Goal: Task Accomplishment & Management: Complete application form

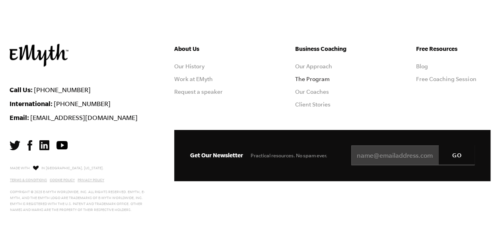
click at [317, 80] on link "The Program" at bounding box center [312, 79] width 35 height 6
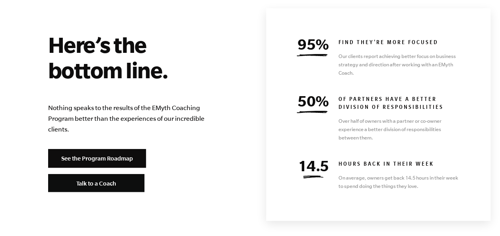
scroll to position [3519, 0]
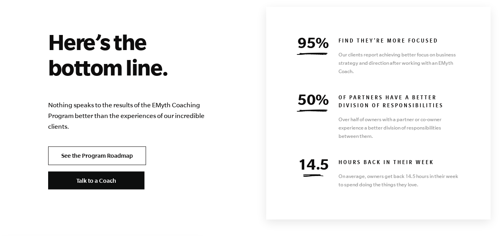
click at [119, 146] on link "See the Program Roadmap" at bounding box center [97, 155] width 98 height 19
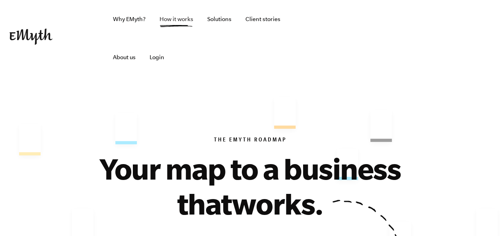
click at [186, 18] on link "How it works" at bounding box center [176, 19] width 47 height 38
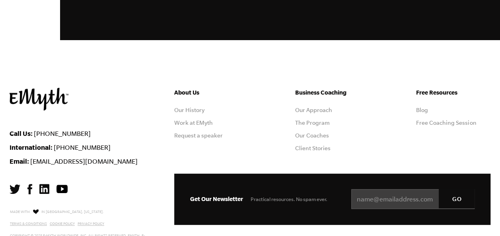
scroll to position [1547, 0]
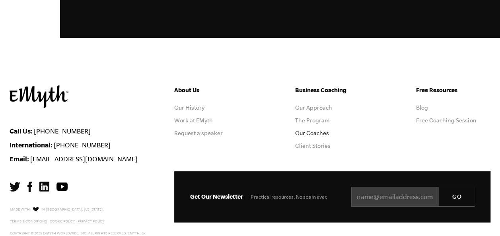
click at [316, 132] on link "Our Coaches" at bounding box center [312, 133] width 34 height 6
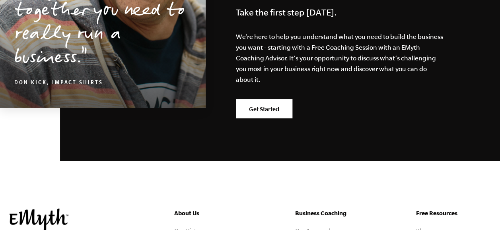
scroll to position [1434, 0]
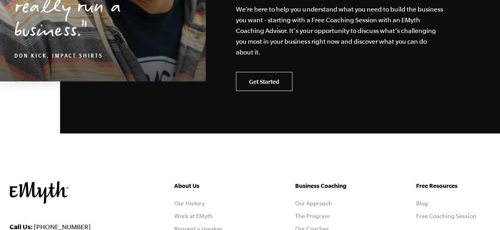
click at [251, 85] on link "Get Started" at bounding box center [264, 81] width 56 height 19
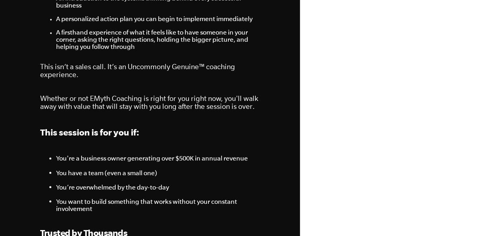
scroll to position [604, 0]
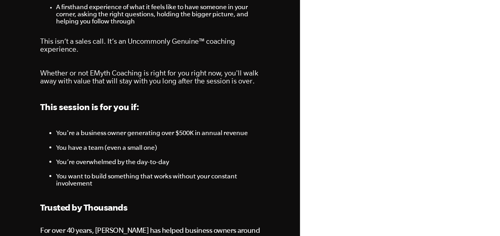
click at [267, 125] on div "Call Us: [PHONE_NUMBER] Your Business Isn’t Broken, But the Way You’re Working …" at bounding box center [150, 203] width 239 height 1615
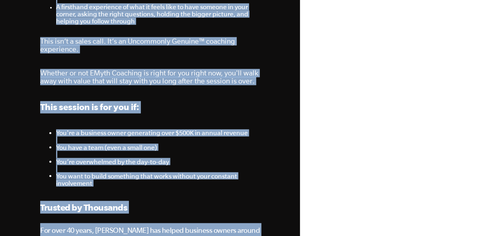
copy body "Lore Ip: +1 738.093.4641 Dolo Sitametc Adi’e Seddoe, Tem inc Utl Etd’ma Aliquae…"
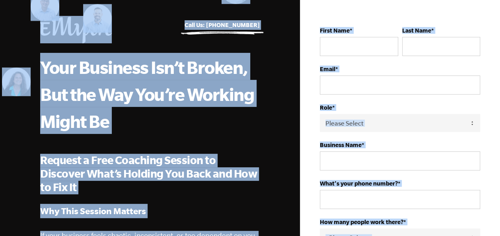
scroll to position [0, 0]
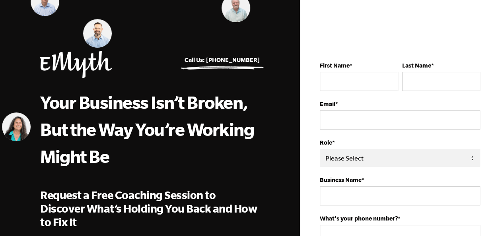
click at [349, 158] on select "Please Select Owner Partner / Co-Owner Executive Employee / Other" at bounding box center [400, 158] width 160 height 18
select select "Executive"
click at [320, 149] on select "Please Select Owner Partner / Co-Owner Executive Employee / Other" at bounding box center [400, 158] width 160 height 18
click at [383, 81] on input "First Name *" at bounding box center [359, 81] width 78 height 19
type input "Ghassan"
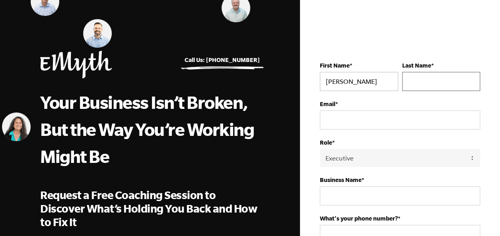
type input "Mustafa"
type input "ghassan.elmamoun@gmail.com"
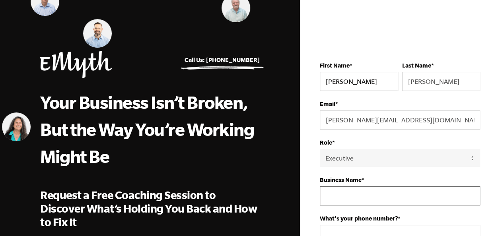
type input "PhoneKoach"
type input "+971501113254"
select select "United Arab Emirates"
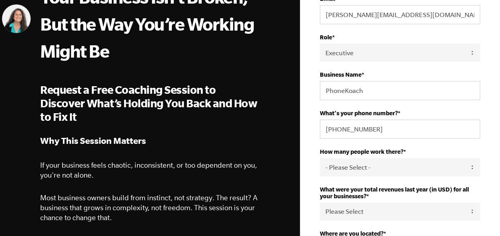
scroll to position [111, 0]
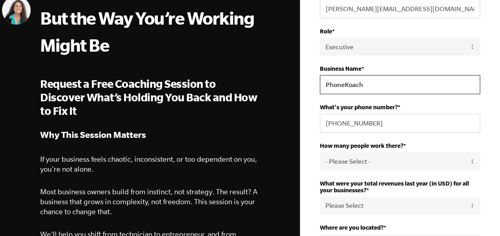
click at [398, 79] on input "PhoneKoach" at bounding box center [400, 84] width 160 height 19
type input "Sukoon"
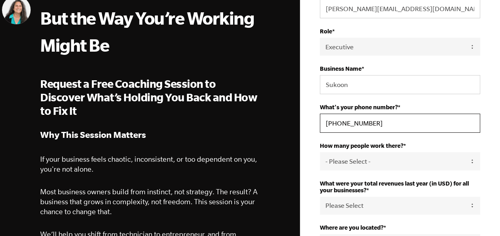
click at [385, 119] on input "+971501113254" at bounding box center [400, 123] width 160 height 19
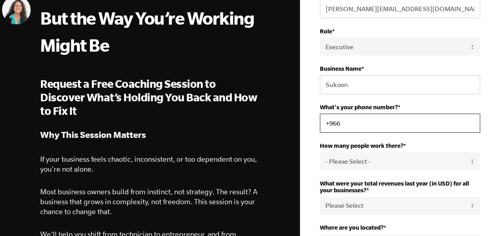
type input "+966534436524"
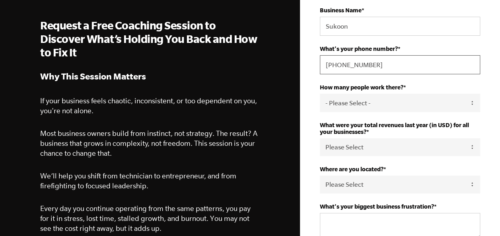
scroll to position [189, 0]
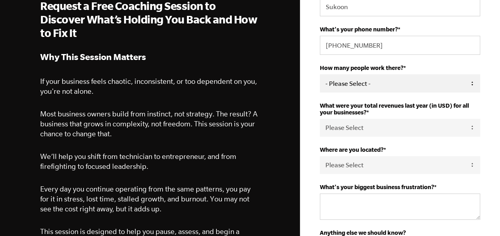
click at [463, 78] on select "- Please Select - 50+ 35-49 20-34 10-19 4-9 1-3 0 tfa_105 tfa_106 tfa_107 tfa_1…" at bounding box center [400, 83] width 160 height 18
select select "0"
click at [320, 74] on select "- Please Select - 50+ 35-49 20-34 10-19 4-9 1-3 0 tfa_105 tfa_106 tfa_107 tfa_1…" at bounding box center [400, 83] width 160 height 18
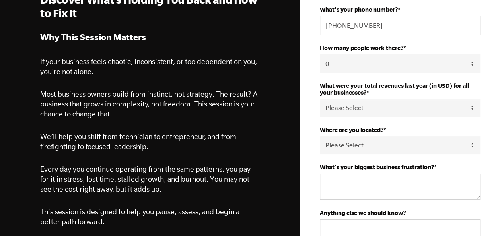
scroll to position [227, 0]
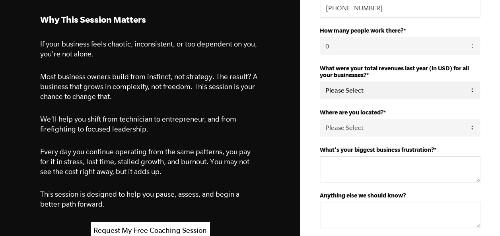
click at [456, 95] on select "Please Select 0-75K 76-150K 151-275K 276-500K 501-750K 751-1M 1-2.5M 2.5-5M 5-1…" at bounding box center [400, 91] width 160 height 18
select select "0-75K"
click at [320, 82] on select "Please Select 0-75K 76-150K 151-275K 276-500K 501-750K 751-1M 1-2.5M 2.5-5M 5-1…" at bounding box center [400, 91] width 160 height 18
click at [448, 130] on select "Please Select United States Afghanistan Åland Islands Albania Algeria American …" at bounding box center [400, 128] width 160 height 18
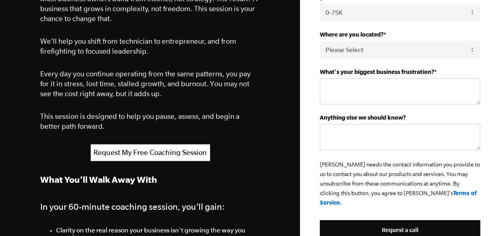
scroll to position [313, 0]
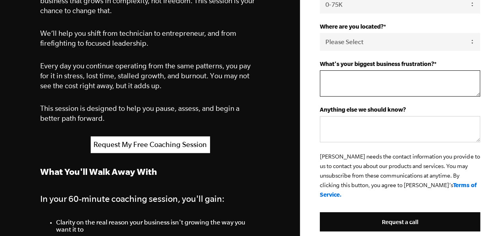
click at [442, 78] on textarea "What's your biggest business frustration? *" at bounding box center [400, 83] width 160 height 26
type textarea "C"
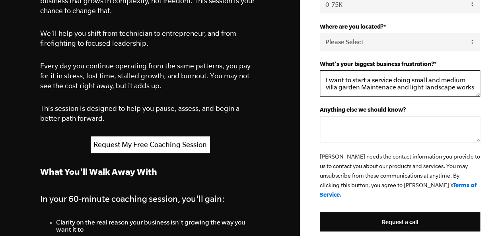
click at [366, 89] on textarea "I want to start a service doing small and medium villa garden Maintenace and li…" at bounding box center [400, 83] width 160 height 26
click at [467, 88] on textarea "I want to start a service doing small and medium villa garden maintenace and li…" at bounding box center [400, 83] width 160 height 26
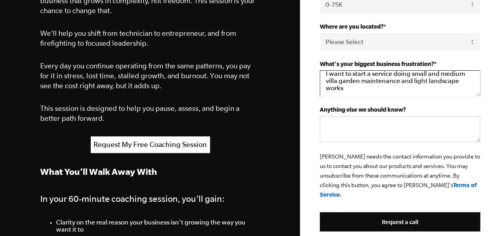
scroll to position [7, 0]
click at [394, 85] on textarea "I want to start a service doing small and medium villa garden maintenance and l…" at bounding box center [400, 83] width 160 height 26
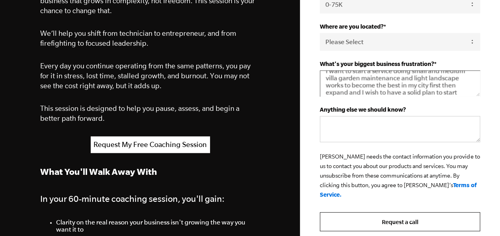
type textarea "I want to start a service doing small and medium villa garden maintenance and l…"
click at [404, 212] on input "Request a call" at bounding box center [400, 221] width 160 height 19
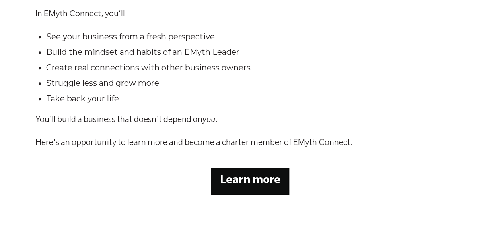
scroll to position [253, 0]
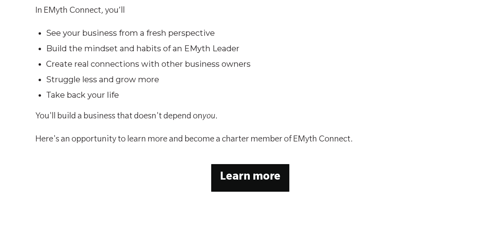
click at [221, 169] on p "Learn more" at bounding box center [250, 178] width 60 height 18
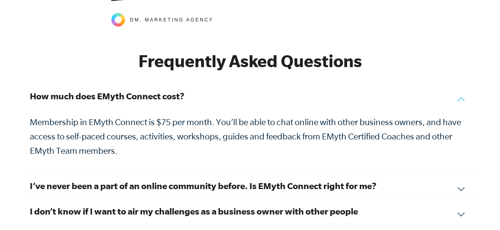
scroll to position [2714, 0]
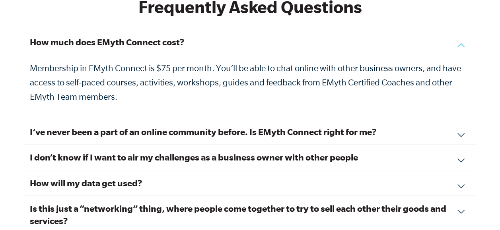
click at [461, 123] on div "I’ve never been a part of an online community before. Is EMyth Connect right fo…" at bounding box center [249, 131] width 453 height 25
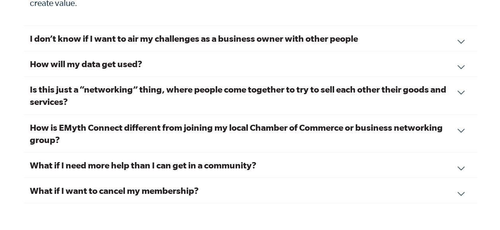
scroll to position [2920, 0]
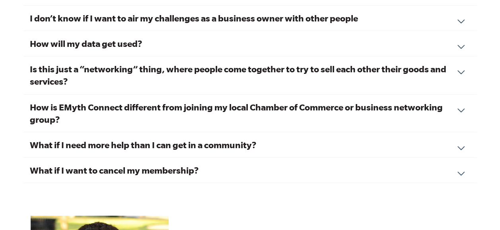
click at [461, 166] on div "What if I want to cancel my membership? We hope you feel the value of your conn…" at bounding box center [249, 170] width 453 height 25
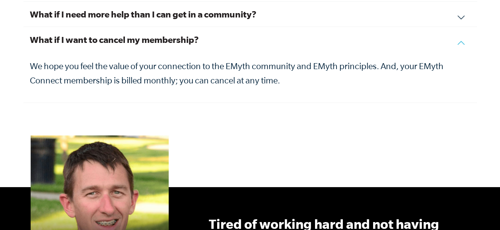
scroll to position [2789, 0]
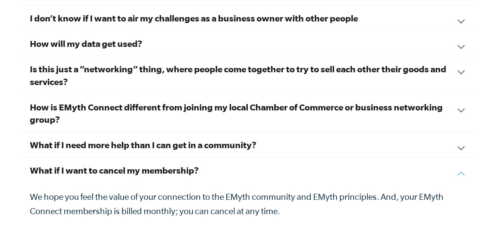
click at [461, 166] on div "What if I want to cancel my membership? We hope you feel the value of your conn…" at bounding box center [249, 196] width 453 height 76
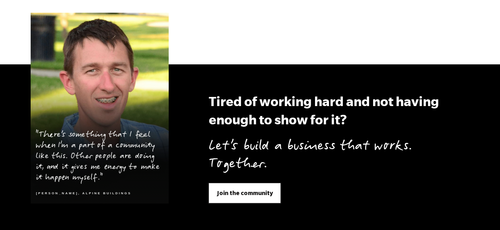
scroll to position [2998, 0]
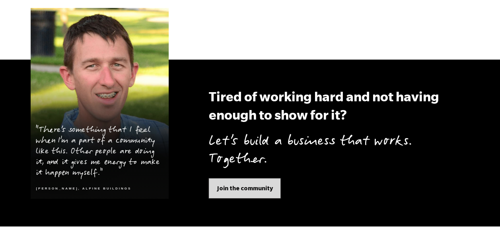
click at [222, 184] on span "Join the community" at bounding box center [245, 188] width 56 height 9
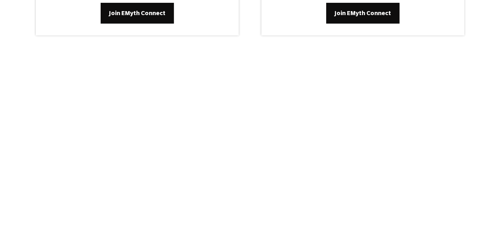
scroll to position [3332, 0]
